Goal: Transaction & Acquisition: Purchase product/service

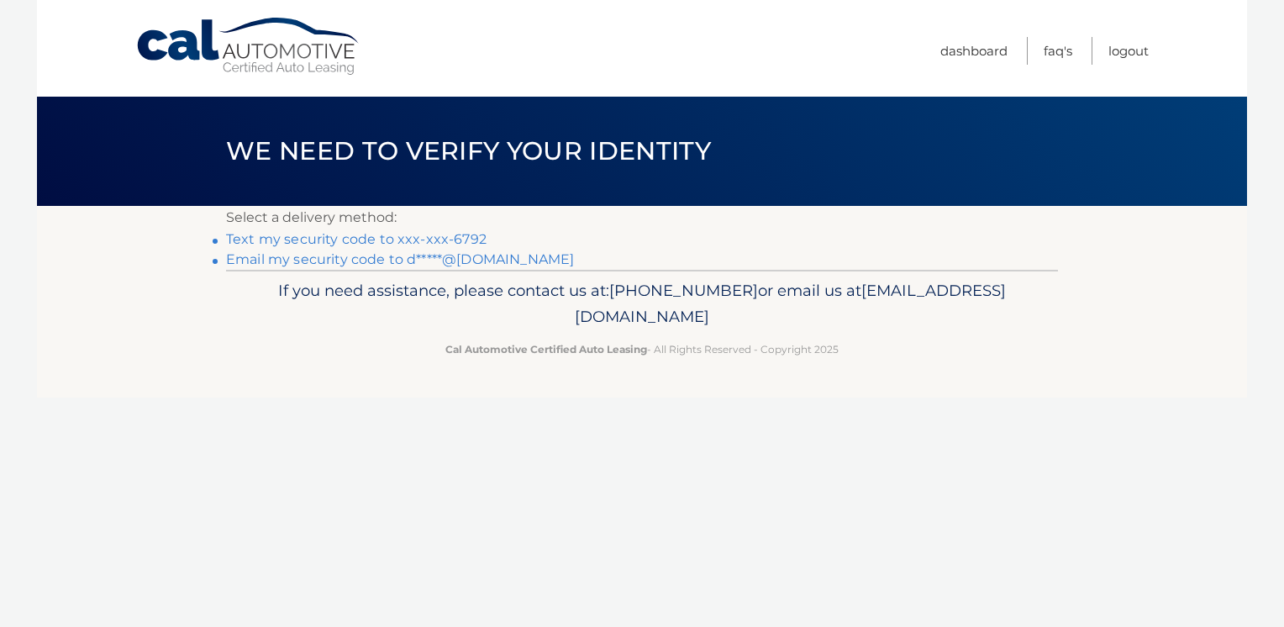
click at [279, 241] on link "Text my security code to xxx-xxx-6792" at bounding box center [356, 239] width 261 height 16
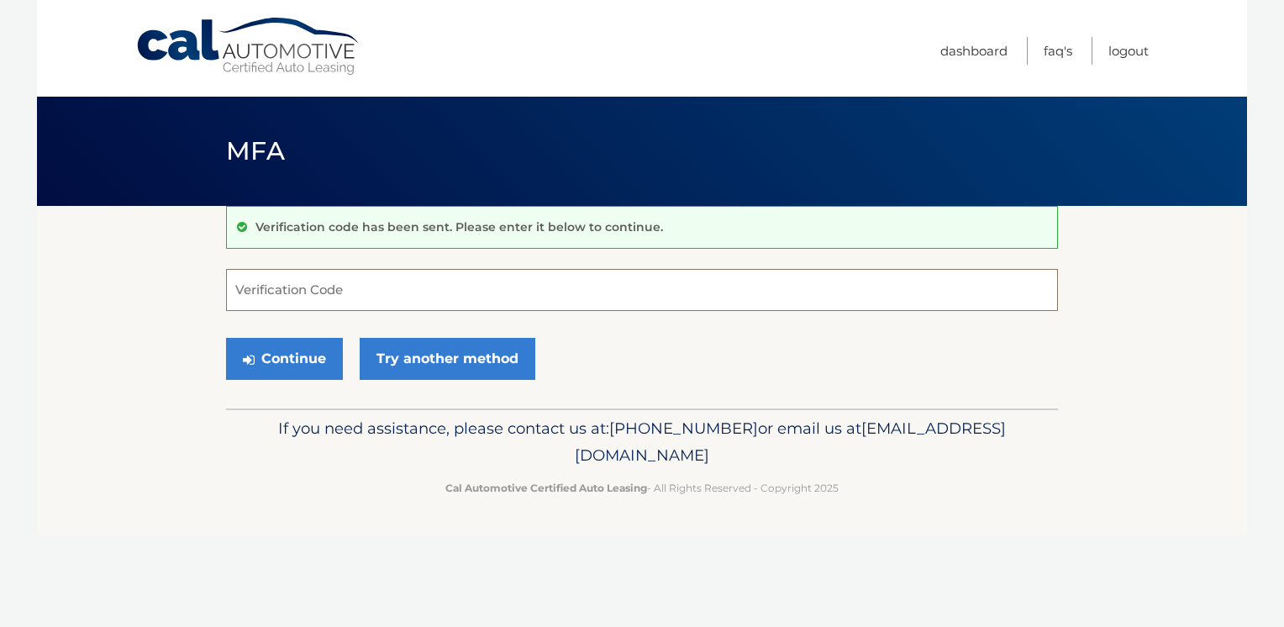
click at [249, 292] on input "Verification Code" at bounding box center [642, 290] width 832 height 42
drag, startPoint x: 249, startPoint y: 292, endPoint x: 204, endPoint y: 465, distance: 178.8
click at [203, 467] on div "Cal Automotive Menu Dashboard FAQ's Logout MFA" at bounding box center [642, 313] width 1211 height 627
type input "664555"
click at [146, 280] on section "Verification code has been sent. Please enter it below to continue. 664555 Veri…" at bounding box center [642, 307] width 1211 height 203
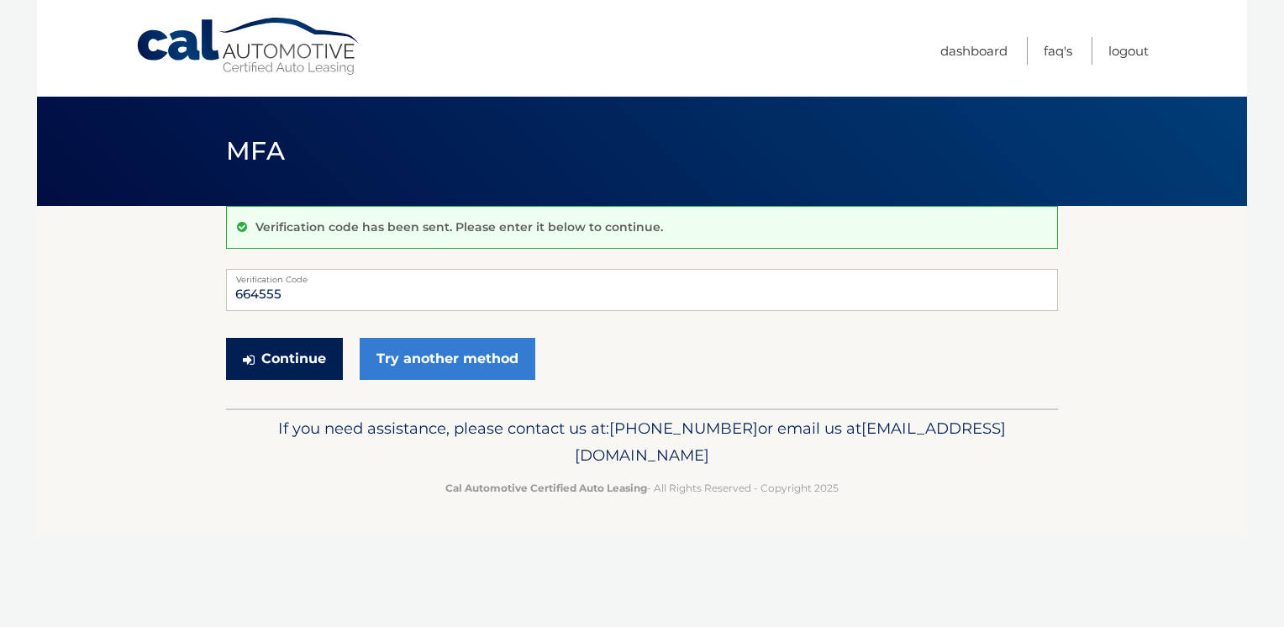
click at [298, 356] on button "Continue" at bounding box center [284, 359] width 117 height 42
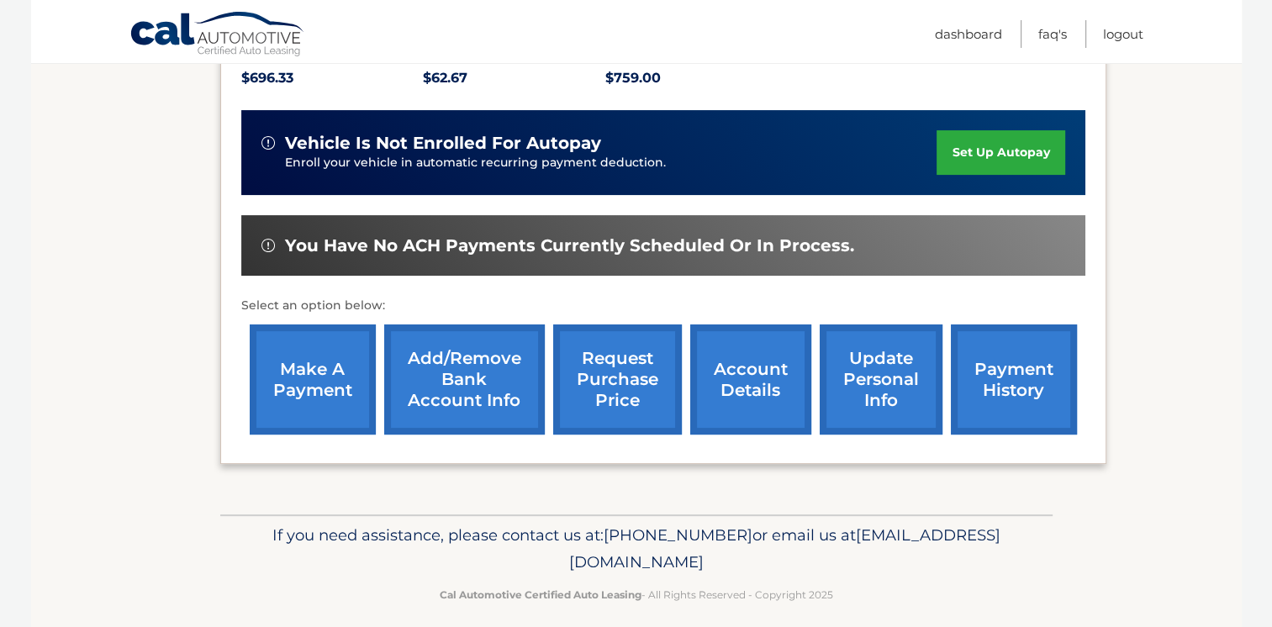
scroll to position [389, 0]
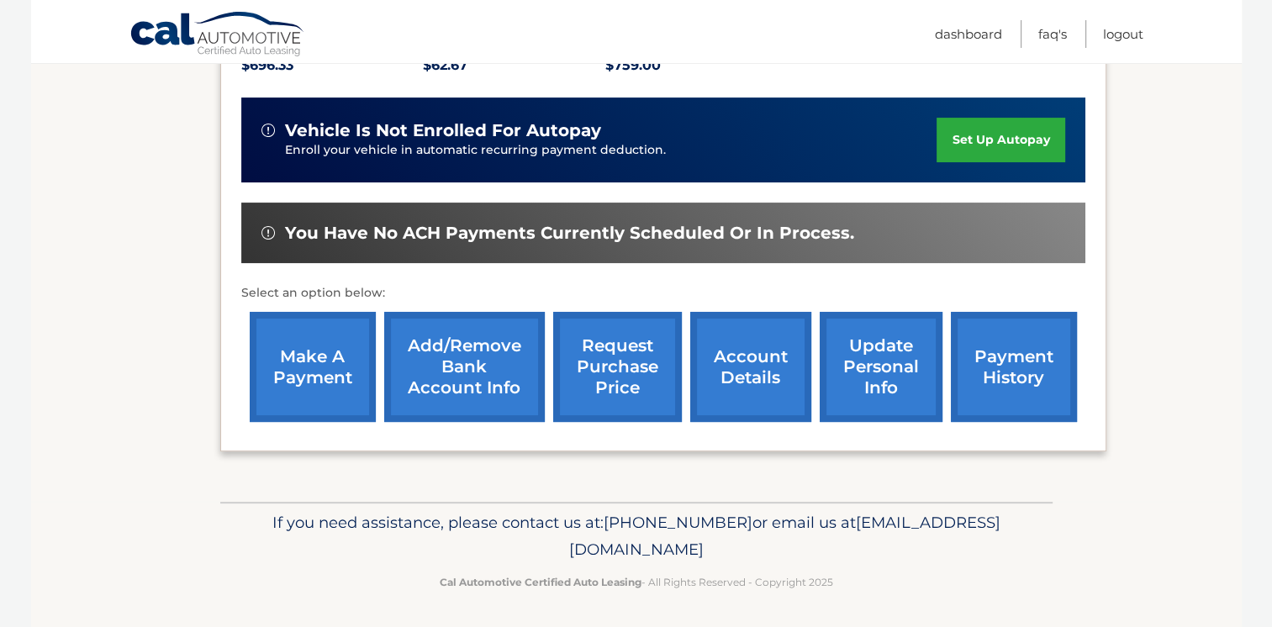
click at [330, 373] on link "make a payment" at bounding box center [313, 367] width 126 height 110
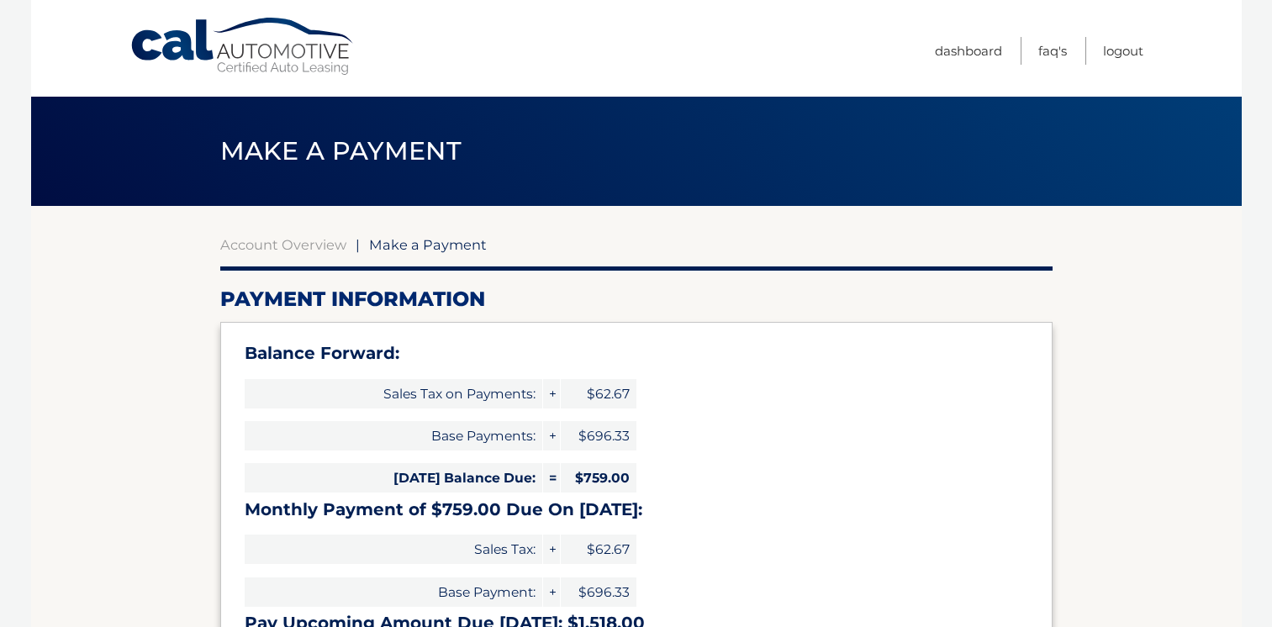
select select "M2QwOTAyMWItYTFhNi00MDIyLWI3ZmEtZGU2NTVlNThkYTYx"
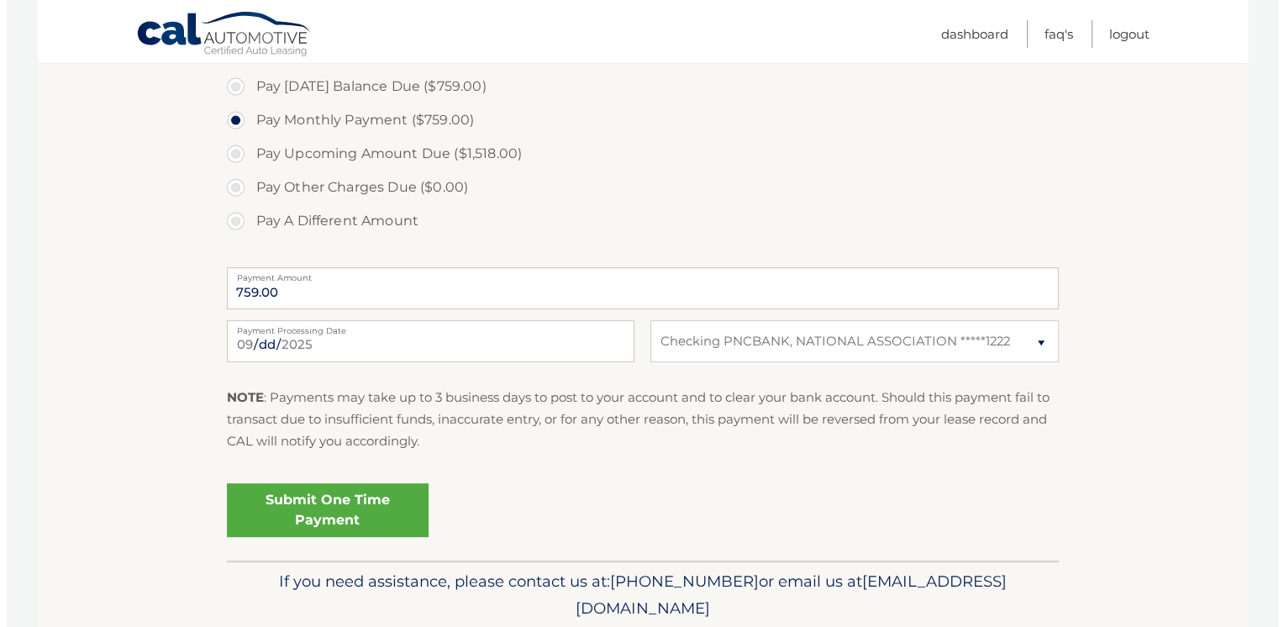
scroll to position [629, 0]
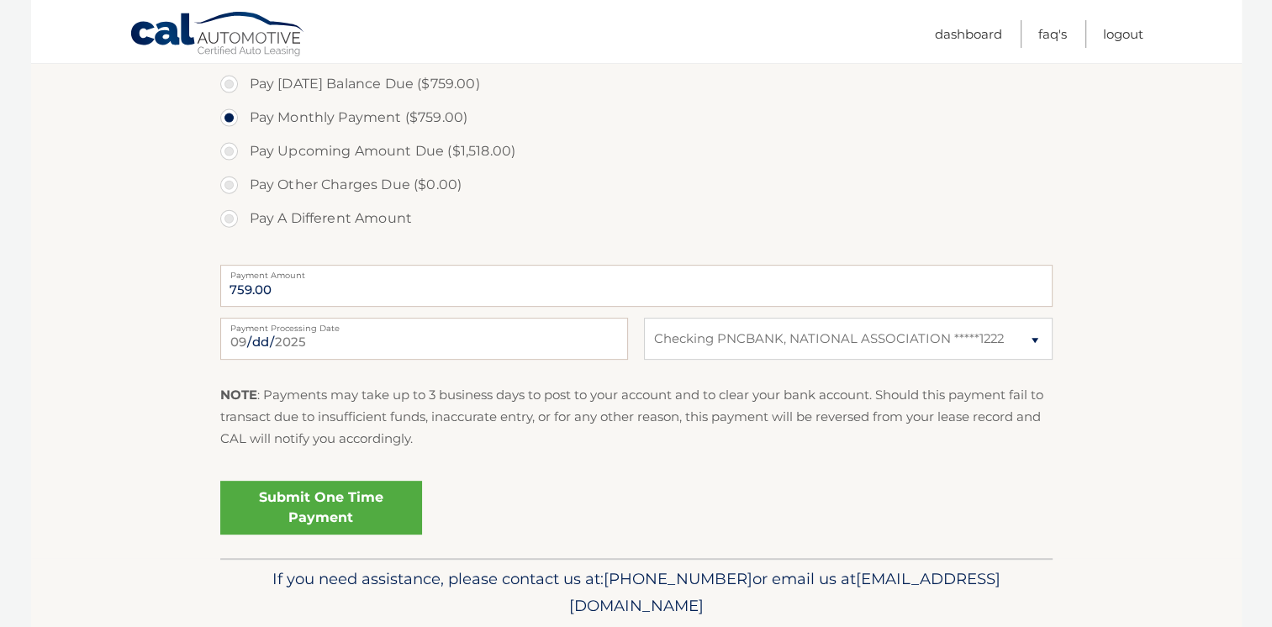
click at [346, 503] on link "Submit One Time Payment" at bounding box center [321, 508] width 202 height 54
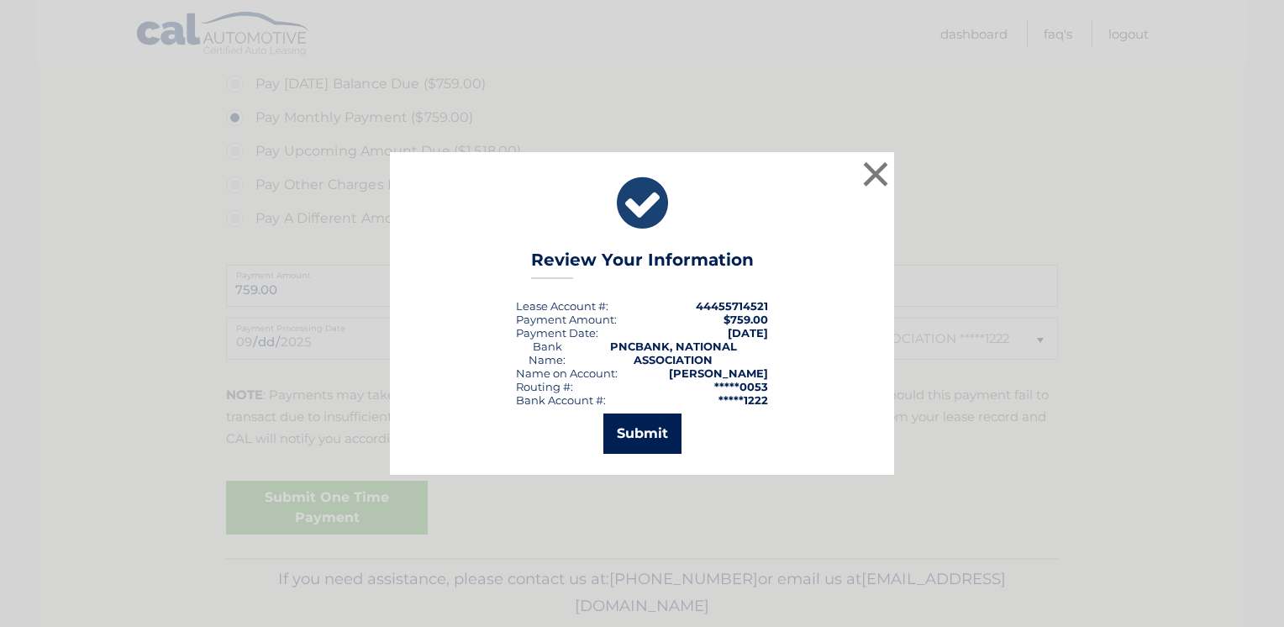
click at [638, 435] on button "Submit" at bounding box center [643, 434] width 78 height 40
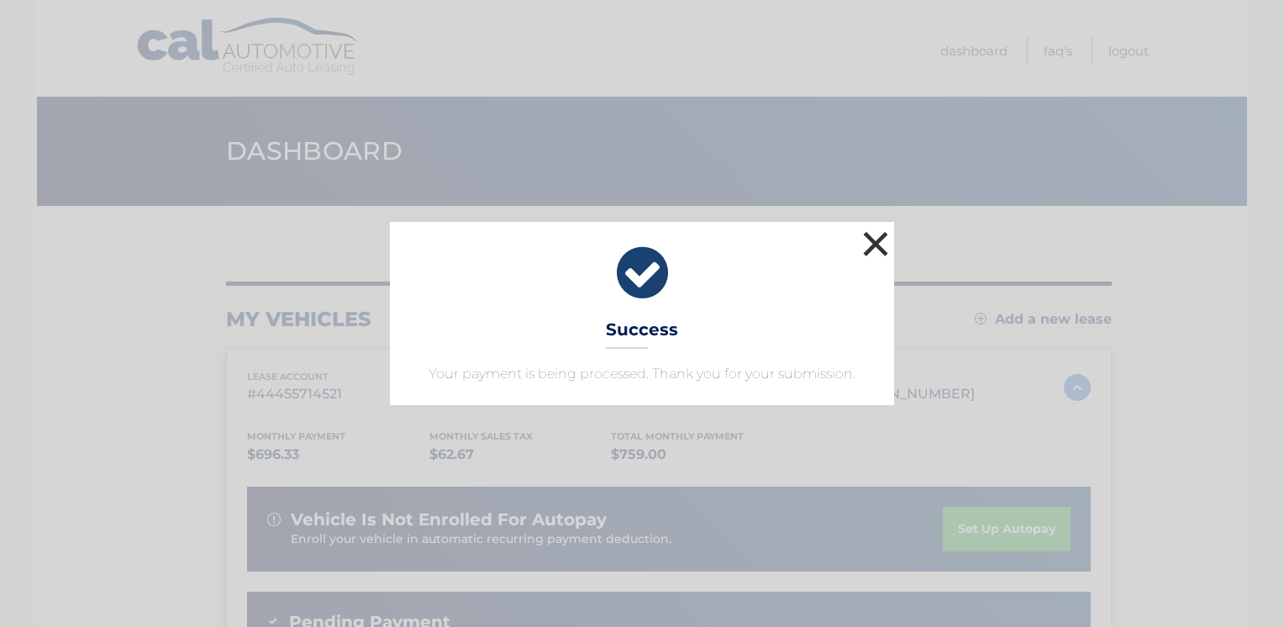
click at [872, 245] on button "×" at bounding box center [876, 244] width 34 height 34
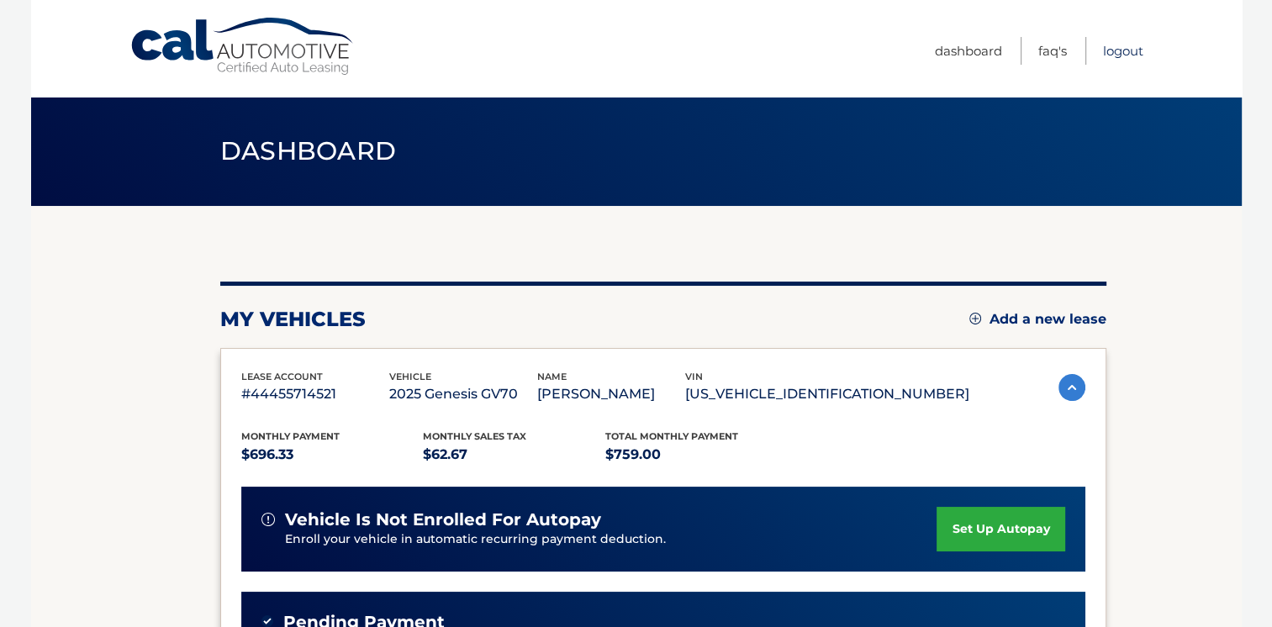
click at [1110, 50] on link "Logout" at bounding box center [1123, 51] width 40 height 28
